Goal: Use online tool/utility: Utilize a website feature to perform a specific function

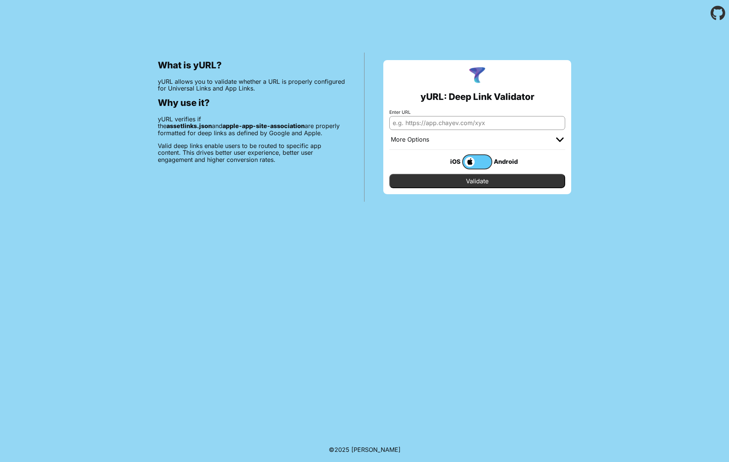
click at [506, 125] on input "Enter URL" at bounding box center [477, 123] width 176 height 14
click at [496, 122] on input "Enter URL" at bounding box center [477, 123] width 176 height 14
click at [428, 123] on input "Enter URL" at bounding box center [477, 123] width 176 height 14
paste input "https://watts-home-dev.web.app/authorise/alexa/b2c/?trustFrameworkPolicy=B2C_1A…"
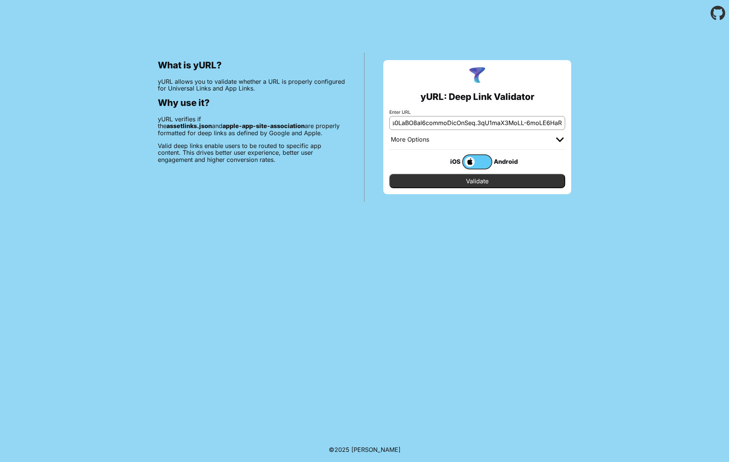
type input "https://watts-home-dev.web.app/authorise/alexa/b2c/?trustFrameworkPolicy=B2C_1A…"
click at [495, 181] on input "Validate" at bounding box center [477, 181] width 176 height 14
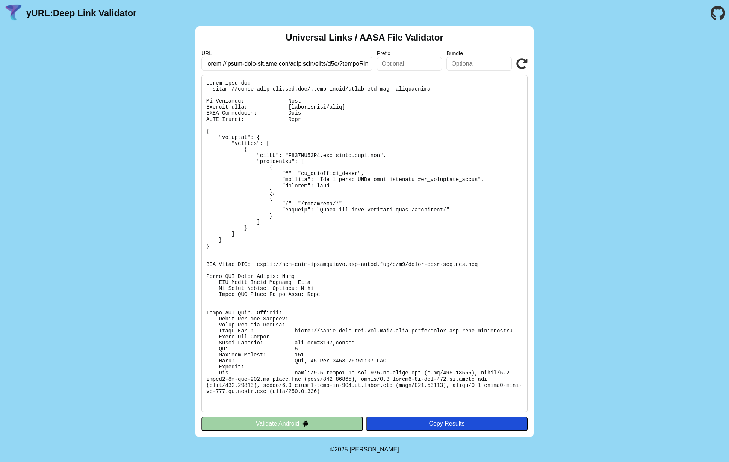
click at [525, 63] on icon at bounding box center [521, 63] width 11 height 11
